Goal: Task Accomplishment & Management: Manage account settings

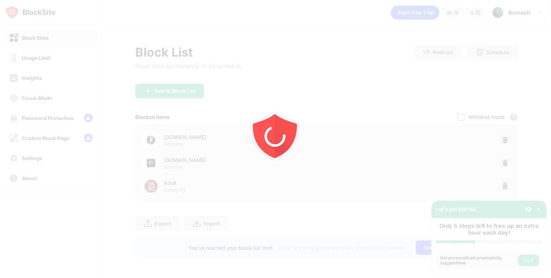
click at [34, 46] on div at bounding box center [275, 139] width 551 height 278
click at [39, 58] on div at bounding box center [275, 139] width 551 height 278
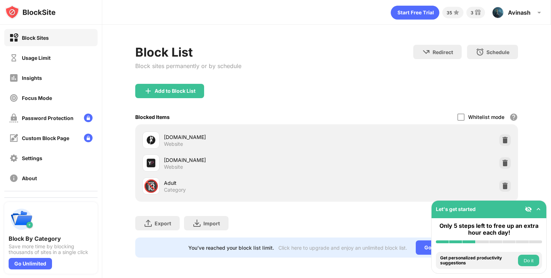
click at [39, 58] on div "Usage Limit" at bounding box center [36, 58] width 29 height 6
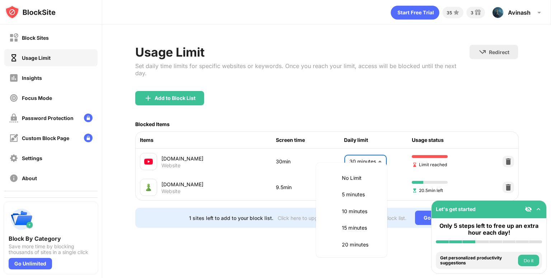
click at [373, 153] on body "Block Sites Usage Limit Insights Focus Mode Password Protection Custom Block Pa…" at bounding box center [275, 139] width 551 height 278
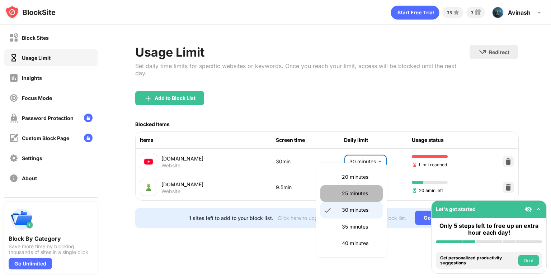
click at [368, 194] on p "25 minutes" at bounding box center [360, 194] width 37 height 8
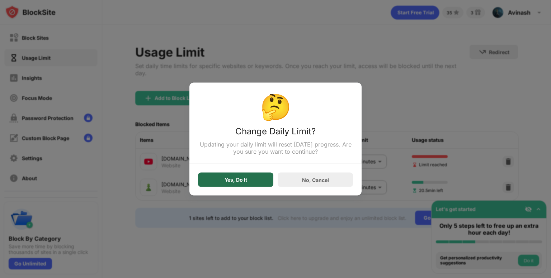
click at [220, 183] on div "Yes, Do It" at bounding box center [235, 180] width 75 height 14
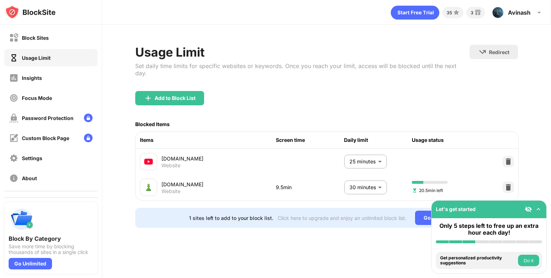
click at [381, 155] on body "Block Sites Usage Limit Insights Focus Mode Password Protection Custom Block Pa…" at bounding box center [275, 139] width 551 height 278
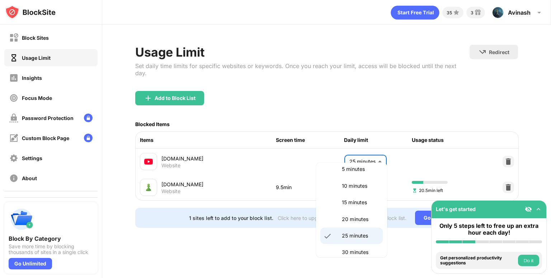
scroll to position [60, 0]
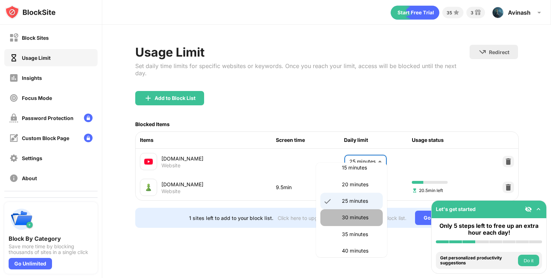
click at [357, 220] on p "30 minutes" at bounding box center [360, 218] width 37 height 8
type input "**"
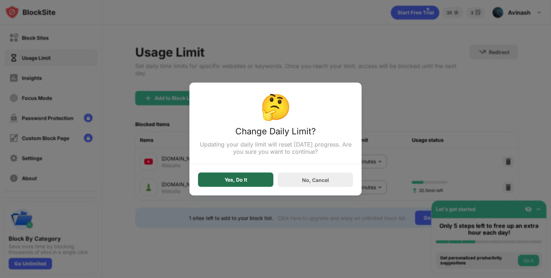
click at [234, 178] on div "Yes, Do It" at bounding box center [236, 180] width 23 height 6
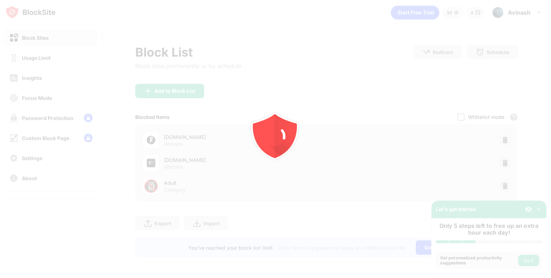
click at [59, 58] on div at bounding box center [275, 139] width 551 height 278
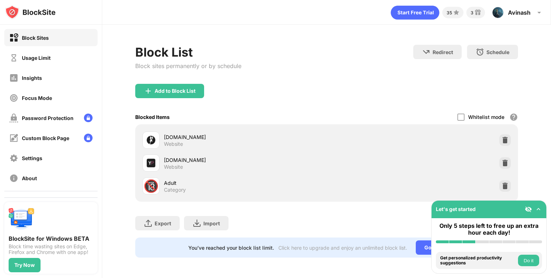
click at [59, 58] on div "Usage Limit" at bounding box center [50, 57] width 93 height 17
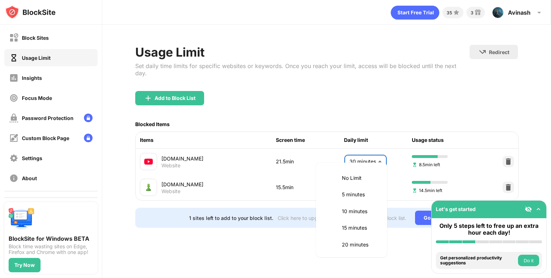
click at [359, 155] on body "Block Sites Usage Limit Insights Focus Mode Password Protection Custom Block Pa…" at bounding box center [275, 139] width 551 height 278
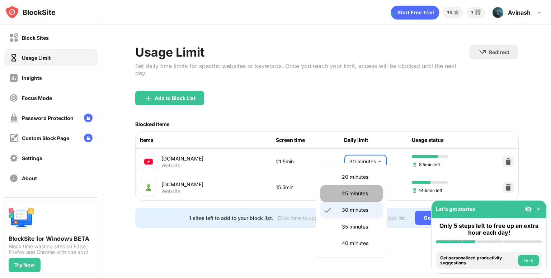
click at [351, 191] on p "25 minutes" at bounding box center [360, 194] width 37 height 8
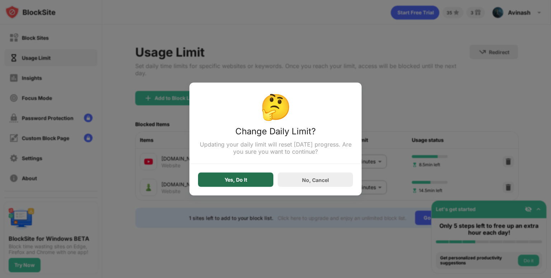
click at [252, 180] on div "Yes, Do It" at bounding box center [235, 180] width 75 height 14
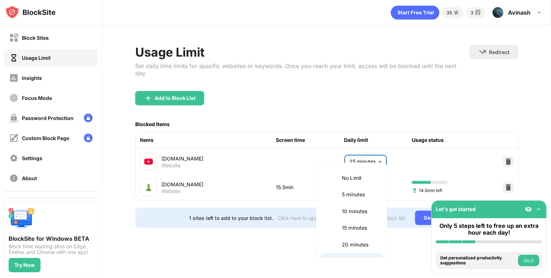
click at [355, 159] on body "Block Sites Usage Limit Insights Focus Mode Password Protection Custom Block Pa…" at bounding box center [275, 139] width 551 height 278
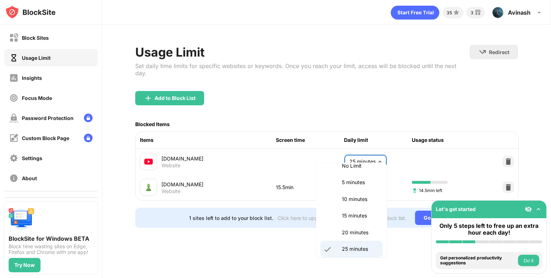
scroll to position [54, 0]
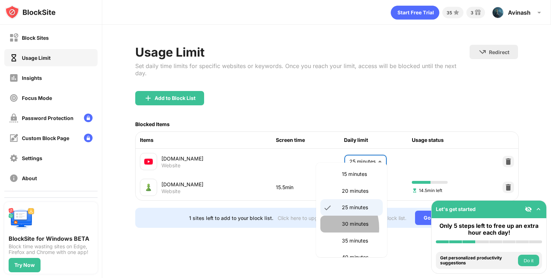
click at [328, 228] on li "30 minutes" at bounding box center [351, 224] width 62 height 16
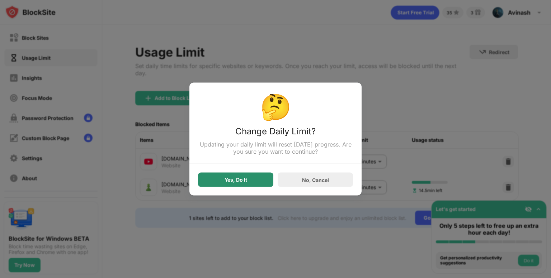
click at [221, 178] on div "Yes, Do It" at bounding box center [235, 180] width 75 height 14
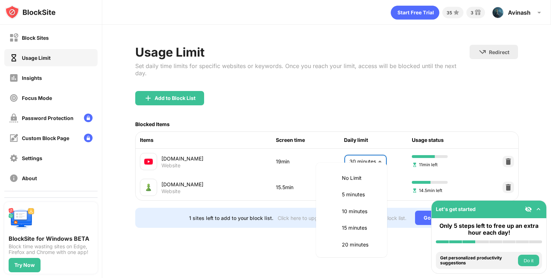
click at [383, 150] on body "Block Sites Usage Limit Insights Focus Mode Password Protection Custom Block Pa…" at bounding box center [275, 139] width 551 height 278
click at [372, 178] on p "20 minutes" at bounding box center [360, 177] width 37 height 8
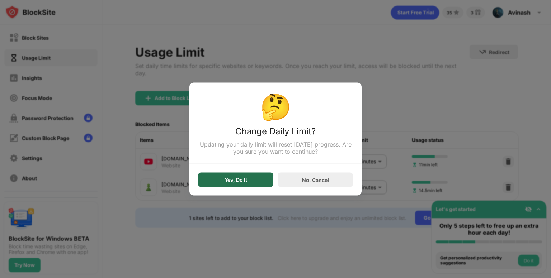
drag, startPoint x: 256, startPoint y: 186, endPoint x: 261, endPoint y: 180, distance: 7.9
click at [255, 185] on div "Yes, Do It" at bounding box center [235, 180] width 75 height 14
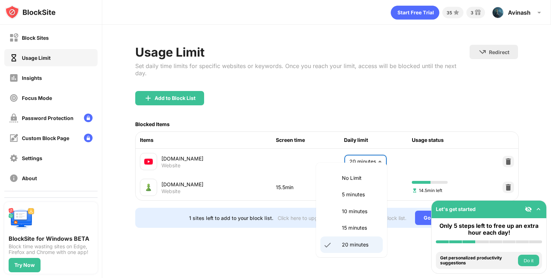
click at [347, 152] on body "Block Sites Usage Limit Insights Focus Mode Password Protection Custom Block Pa…" at bounding box center [275, 139] width 551 height 278
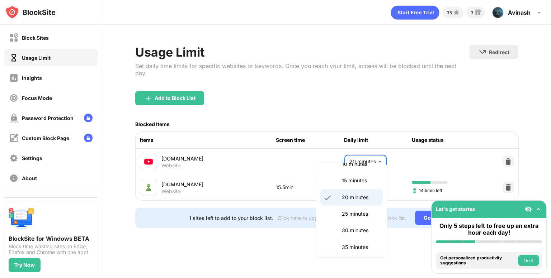
scroll to position [48, 0]
click at [351, 228] on p "30 minutes" at bounding box center [360, 230] width 37 height 8
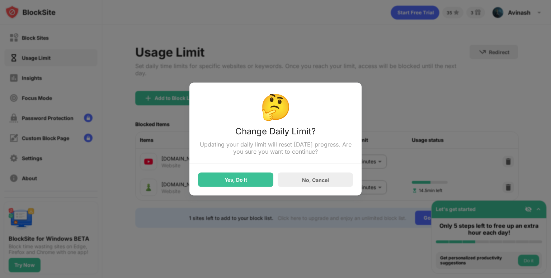
click at [258, 194] on div "🤔 Change Daily Limit? Updating your daily limit will reset [DATE] progress. Are…" at bounding box center [275, 139] width 172 height 113
click at [257, 185] on div "Yes, Do It" at bounding box center [235, 180] width 75 height 14
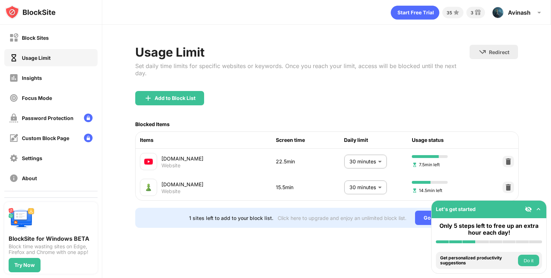
click at [361, 154] on body "Block Sites Usage Limit Insights Focus Mode Password Protection Custom Block Pa…" at bounding box center [275, 139] width 551 height 278
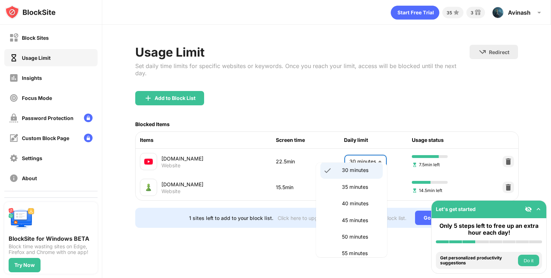
scroll to position [108, 0]
click at [354, 192] on li "35 minutes" at bounding box center [351, 187] width 62 height 16
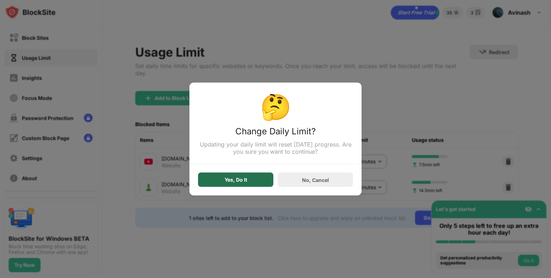
click at [256, 177] on div "Yes, Do It" at bounding box center [235, 180] width 75 height 14
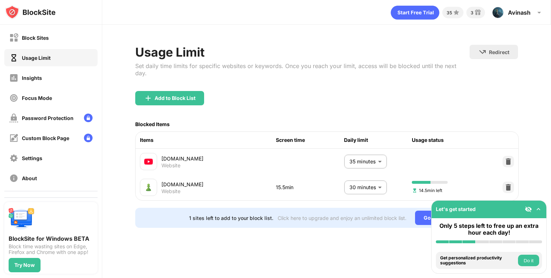
click at [373, 156] on body "Block Sites Usage Limit Insights Focus Mode Password Protection Custom Block Pa…" at bounding box center [275, 139] width 551 height 278
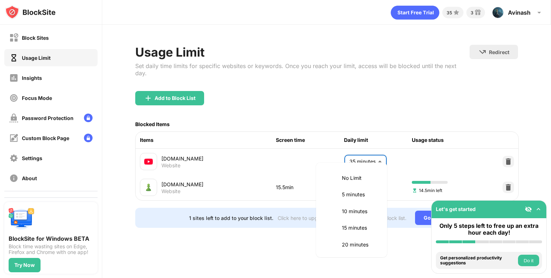
scroll to position [85, 0]
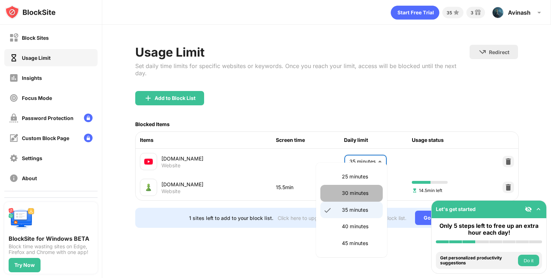
click at [354, 200] on li "30 minutes" at bounding box center [351, 193] width 62 height 16
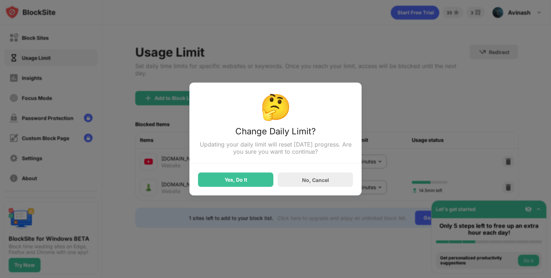
click at [231, 183] on div "Yes, Do It" at bounding box center [236, 180] width 23 height 6
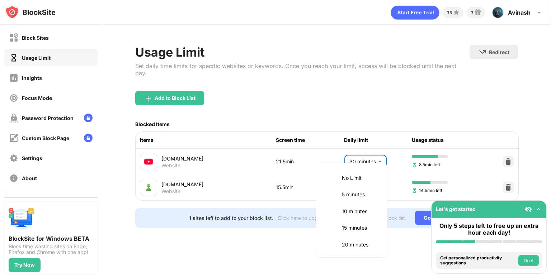
click at [366, 157] on body "Block Sites Usage Limit Insights Focus Mode Password Protection Custom Block Pa…" at bounding box center [275, 139] width 551 height 278
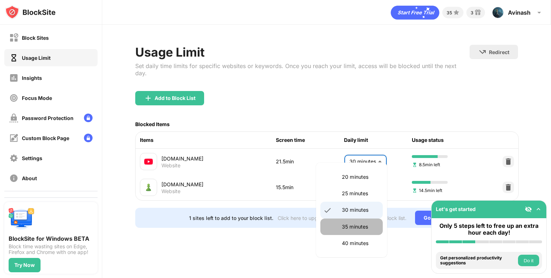
click at [354, 229] on p "35 minutes" at bounding box center [360, 227] width 37 height 8
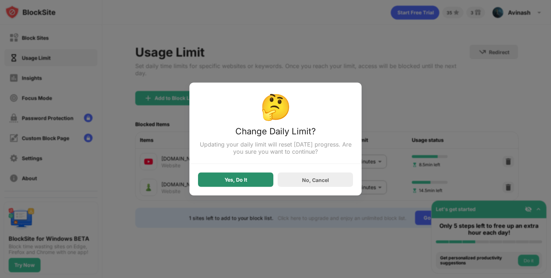
click at [263, 182] on div "Yes, Do It" at bounding box center [235, 180] width 75 height 14
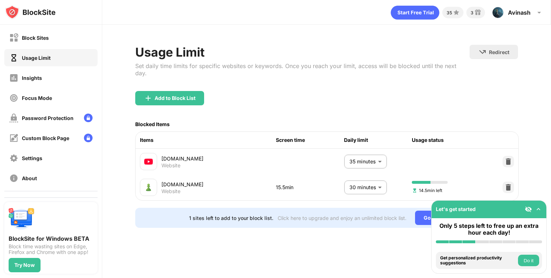
click at [354, 156] on body "Block Sites Usage Limit Insights Focus Mode Password Protection Custom Block Pa…" at bounding box center [275, 139] width 551 height 278
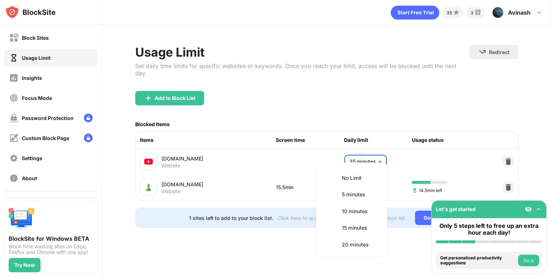
scroll to position [85, 0]
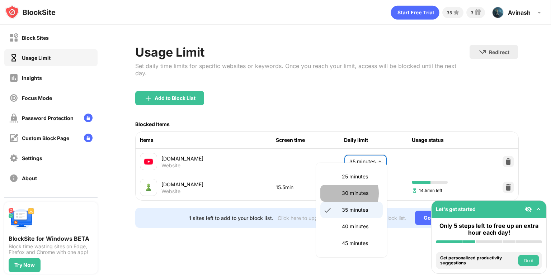
click at [346, 193] on p "30 minutes" at bounding box center [360, 193] width 37 height 8
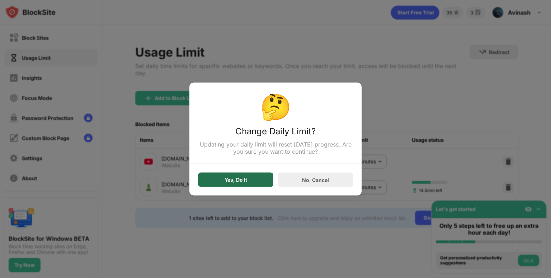
click at [251, 184] on div "Yes, Do It" at bounding box center [235, 180] width 75 height 14
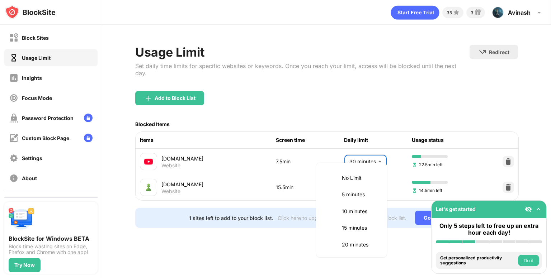
click at [365, 155] on body "Block Sites Usage Limit Insights Focus Mode Password Protection Custom Block Pa…" at bounding box center [275, 139] width 551 height 278
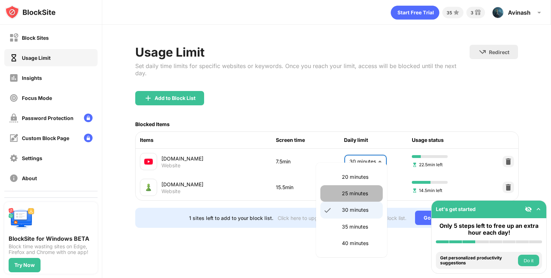
click at [355, 188] on li "25 minutes" at bounding box center [351, 193] width 62 height 16
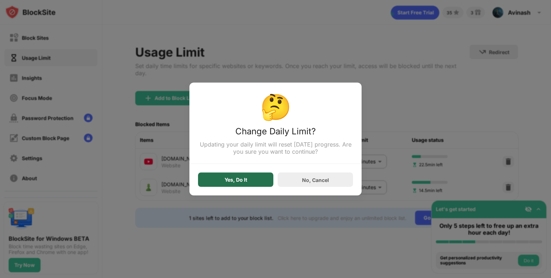
click at [252, 181] on div "Yes, Do It" at bounding box center [235, 180] width 75 height 14
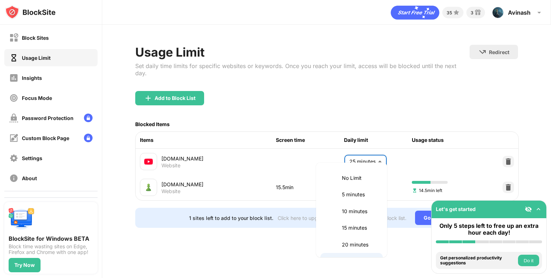
click at [370, 151] on body "Block Sites Usage Limit Insights Focus Mode Password Protection Custom Block Pa…" at bounding box center [275, 139] width 551 height 278
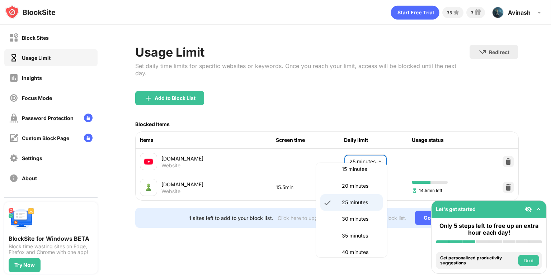
scroll to position [60, 0]
click at [350, 227] on li "35 minutes" at bounding box center [351, 234] width 62 height 16
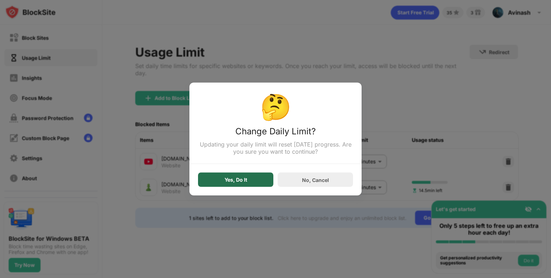
click at [268, 179] on div "Yes, Do It" at bounding box center [235, 180] width 75 height 14
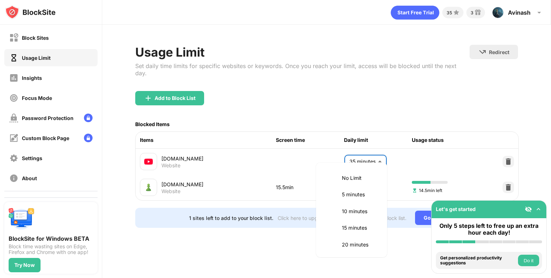
click at [373, 155] on body "Block Sites Usage Limit Insights Focus Mode Password Protection Custom Block Pa…" at bounding box center [275, 139] width 551 height 278
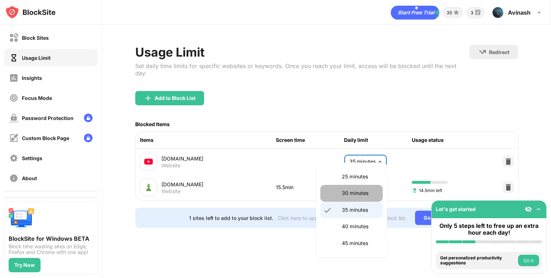
click at [351, 197] on p "30 minutes" at bounding box center [360, 193] width 37 height 8
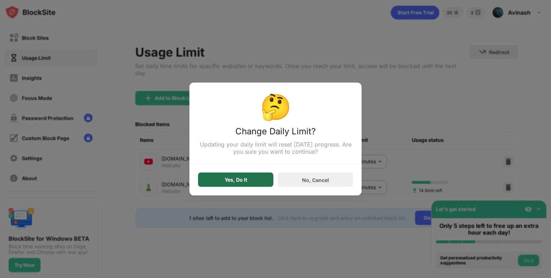
click at [246, 181] on div "Yes, Do It" at bounding box center [236, 180] width 23 height 6
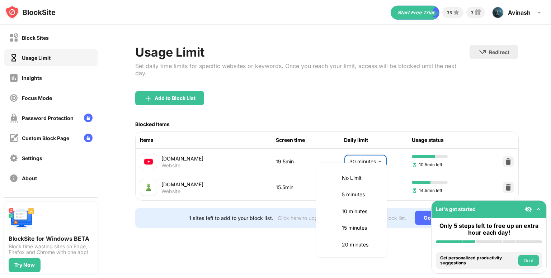
click at [345, 156] on body "Block Sites Usage Limit Insights Focus Mode Password Protection Custom Block Pa…" at bounding box center [275, 139] width 551 height 278
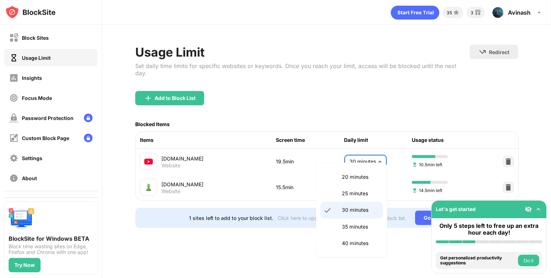
click at [360, 159] on div at bounding box center [275, 139] width 551 height 278
click at [362, 153] on body "Block Sites Usage Limit Insights Focus Mode Password Protection Custom Block Pa…" at bounding box center [275, 139] width 551 height 278
click at [358, 194] on p "25 minutes" at bounding box center [360, 194] width 37 height 8
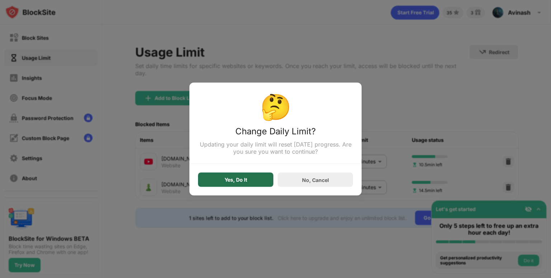
click at [263, 182] on div "Yes, Do It" at bounding box center [235, 180] width 75 height 14
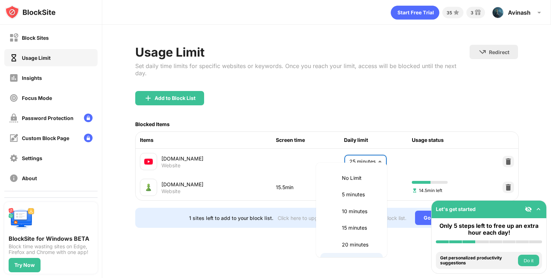
click at [356, 156] on body "Block Sites Usage Limit Insights Focus Mode Password Protection Custom Block Pa…" at bounding box center [275, 139] width 551 height 278
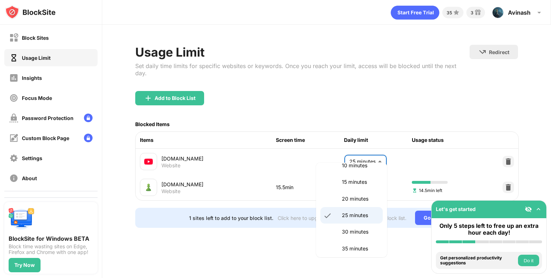
scroll to position [46, 0]
click at [363, 237] on li "30 minutes" at bounding box center [351, 232] width 62 height 16
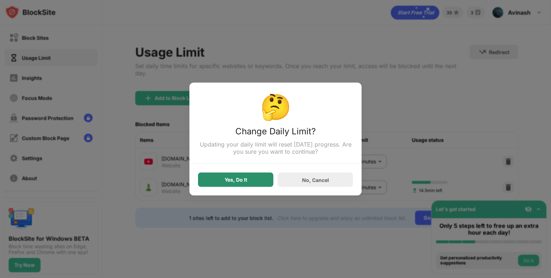
click at [255, 176] on div "Yes, Do It" at bounding box center [235, 180] width 75 height 14
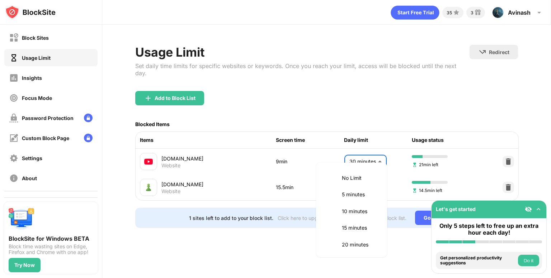
click at [377, 155] on body "Block Sites Usage Limit Insights Focus Mode Password Protection Custom Block Pa…" at bounding box center [275, 139] width 551 height 278
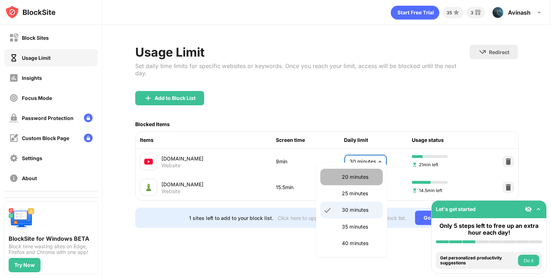
click at [367, 184] on li "20 minutes" at bounding box center [351, 177] width 62 height 16
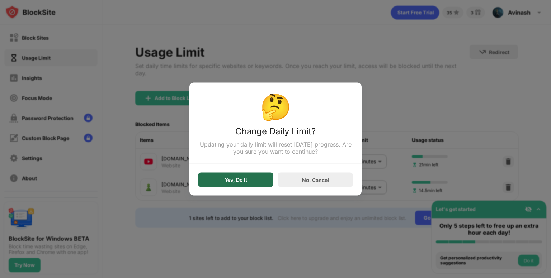
click at [244, 178] on div "Yes, Do It" at bounding box center [236, 180] width 23 height 6
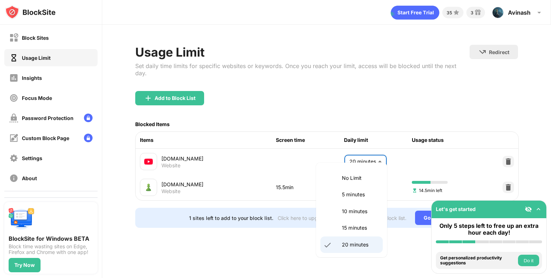
click at [350, 157] on body "Block Sites Usage Limit Insights Focus Mode Password Protection Custom Block Pa…" at bounding box center [275, 139] width 551 height 278
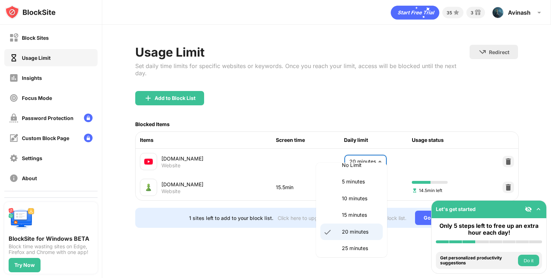
scroll to position [24, 0]
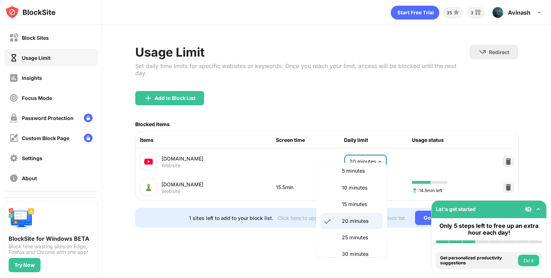
click at [354, 250] on li "30 minutes" at bounding box center [351, 254] width 62 height 16
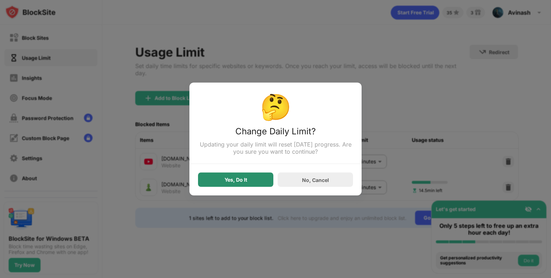
click at [209, 180] on div "Yes, Do It" at bounding box center [235, 180] width 75 height 14
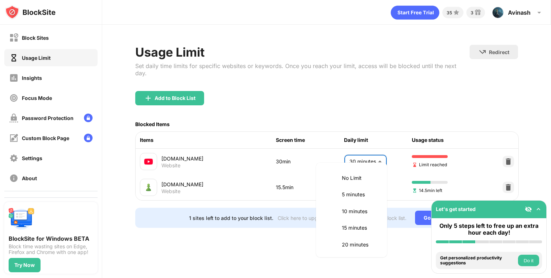
click at [360, 161] on body "Block Sites Usage Limit Insights Focus Mode Password Protection Custom Block Pa…" at bounding box center [275, 139] width 551 height 278
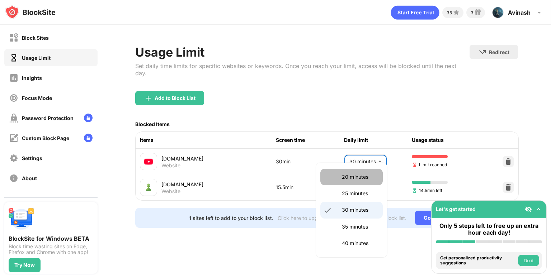
click at [357, 179] on p "20 minutes" at bounding box center [360, 177] width 37 height 8
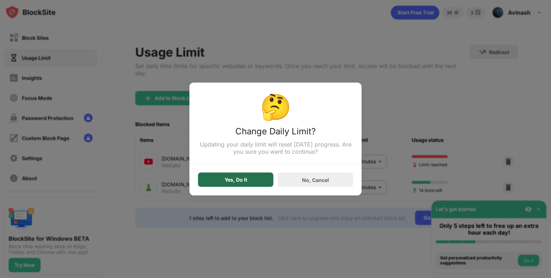
drag, startPoint x: 224, startPoint y: 186, endPoint x: 346, endPoint y: 151, distance: 127.3
click at [226, 186] on div "Yes, Do It" at bounding box center [235, 180] width 75 height 14
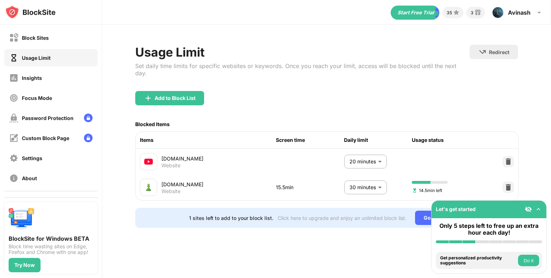
click at [360, 151] on body "Block Sites Usage Limit Insights Focus Mode Password Protection Custom Block Pa…" at bounding box center [275, 139] width 551 height 278
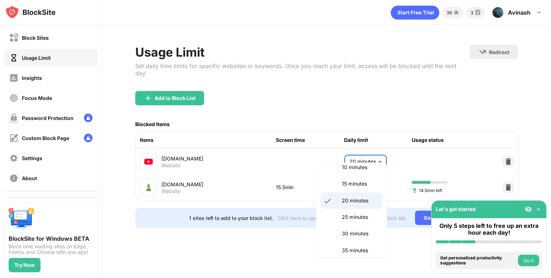
scroll to position [48, 0]
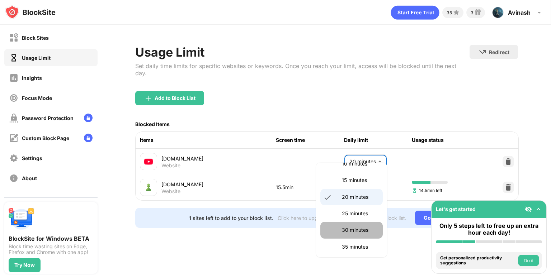
click at [356, 223] on li "30 minutes" at bounding box center [351, 230] width 62 height 16
type input "**"
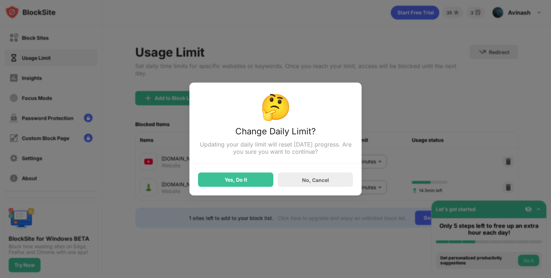
click at [242, 195] on div "🤔 Change Daily Limit? Updating your daily limit will reset [DATE] progress. Are…" at bounding box center [275, 139] width 172 height 113
click at [241, 188] on div "🤔 Change Daily Limit? Updating your daily limit will reset [DATE] progress. Are…" at bounding box center [275, 139] width 172 height 113
click at [241, 180] on div "Yes, Do It" at bounding box center [236, 180] width 23 height 6
